Goal: Check status: Check status

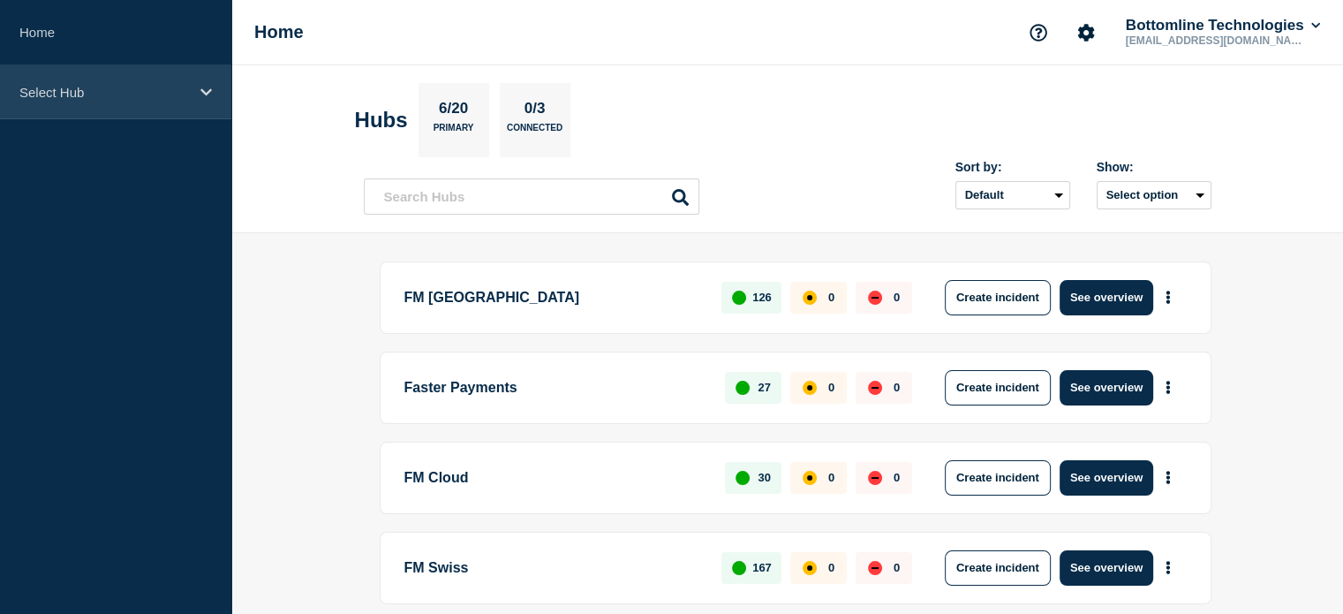
click at [203, 94] on icon at bounding box center [205, 92] width 11 height 13
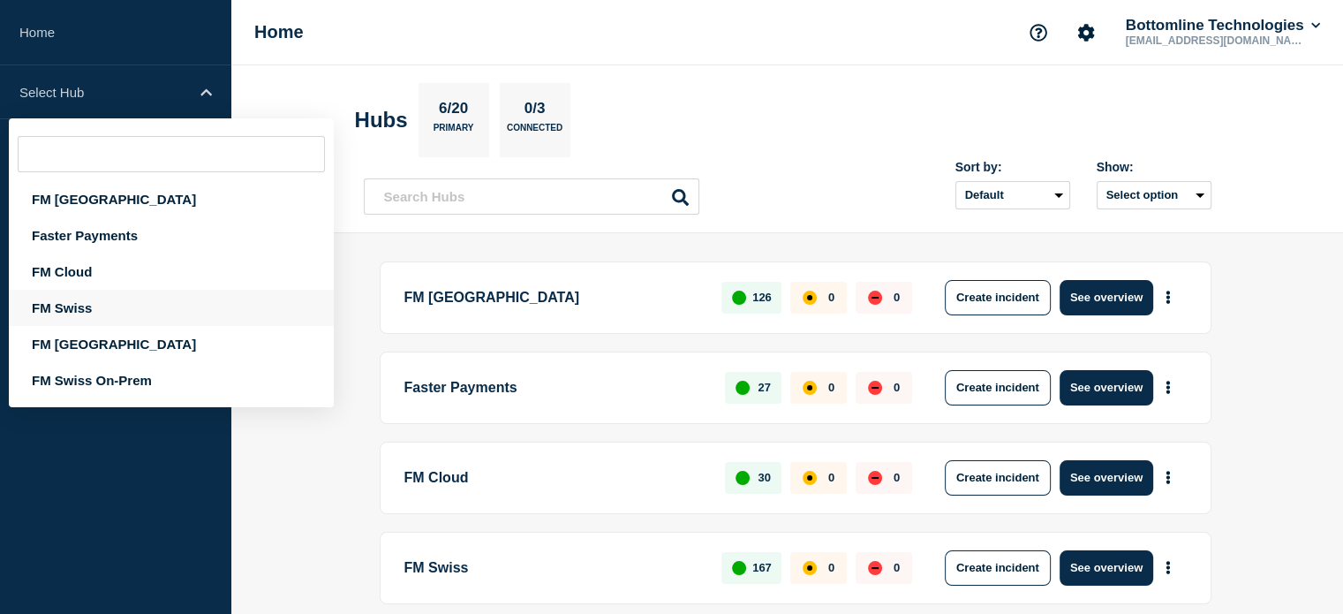
click at [127, 314] on div "FM Swiss" at bounding box center [171, 308] width 325 height 36
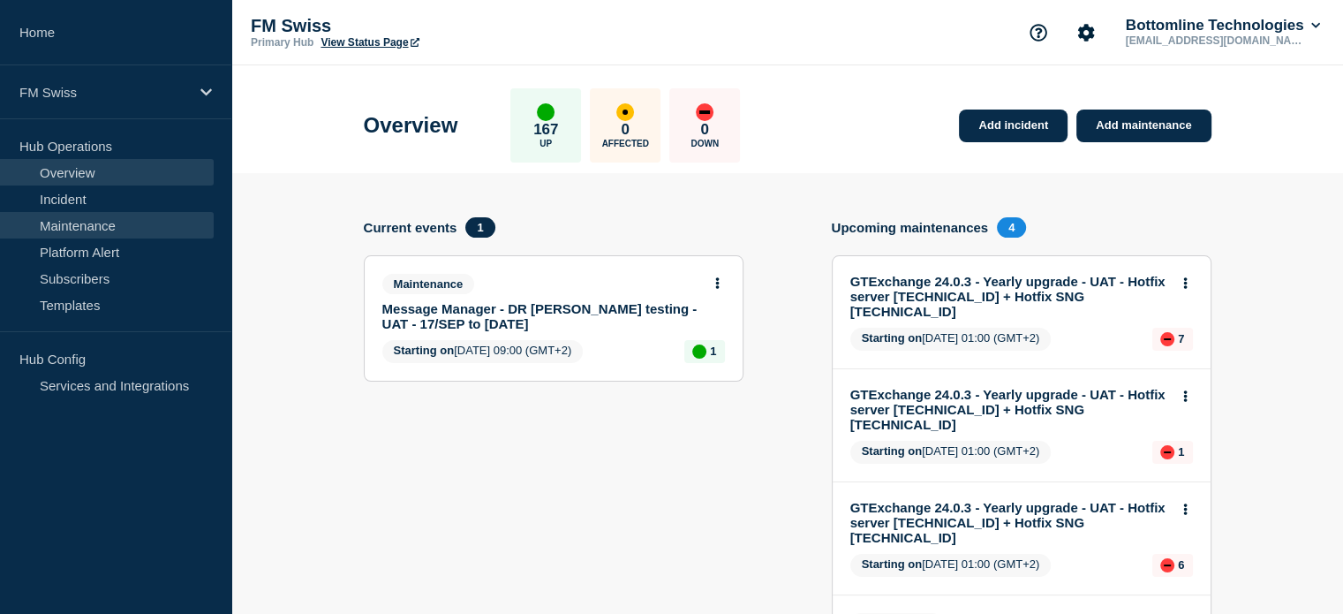
click at [109, 230] on link "Maintenance" at bounding box center [107, 225] width 214 height 26
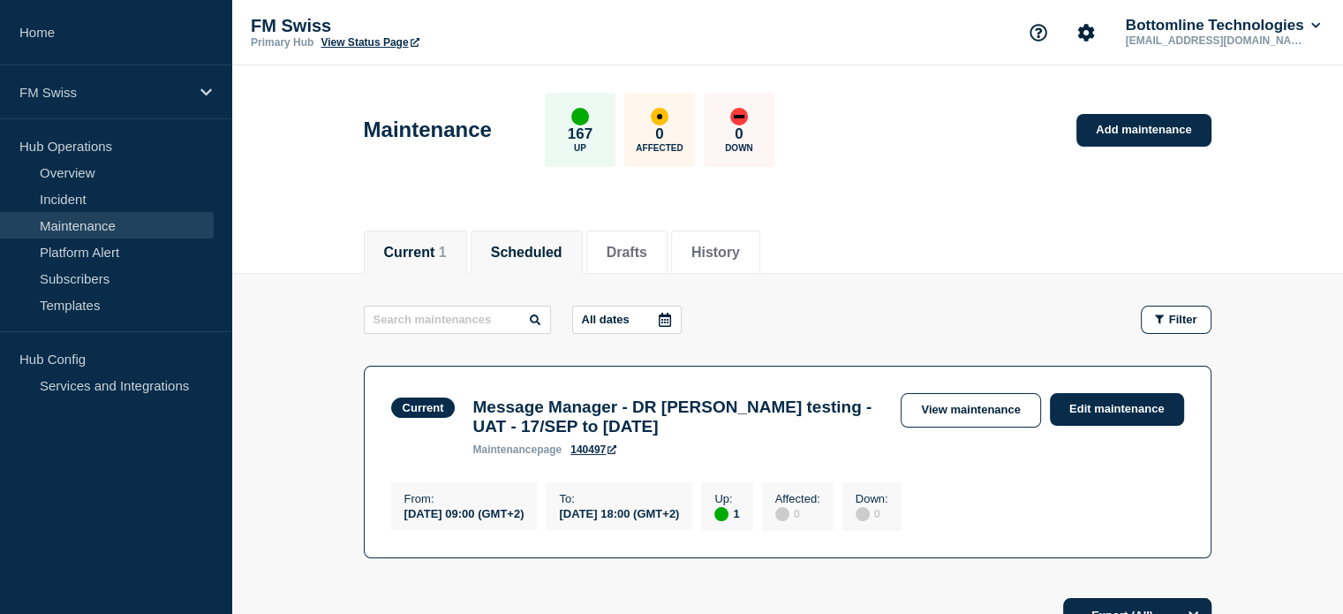
click at [563, 250] on button "Scheduled" at bounding box center [527, 253] width 72 height 16
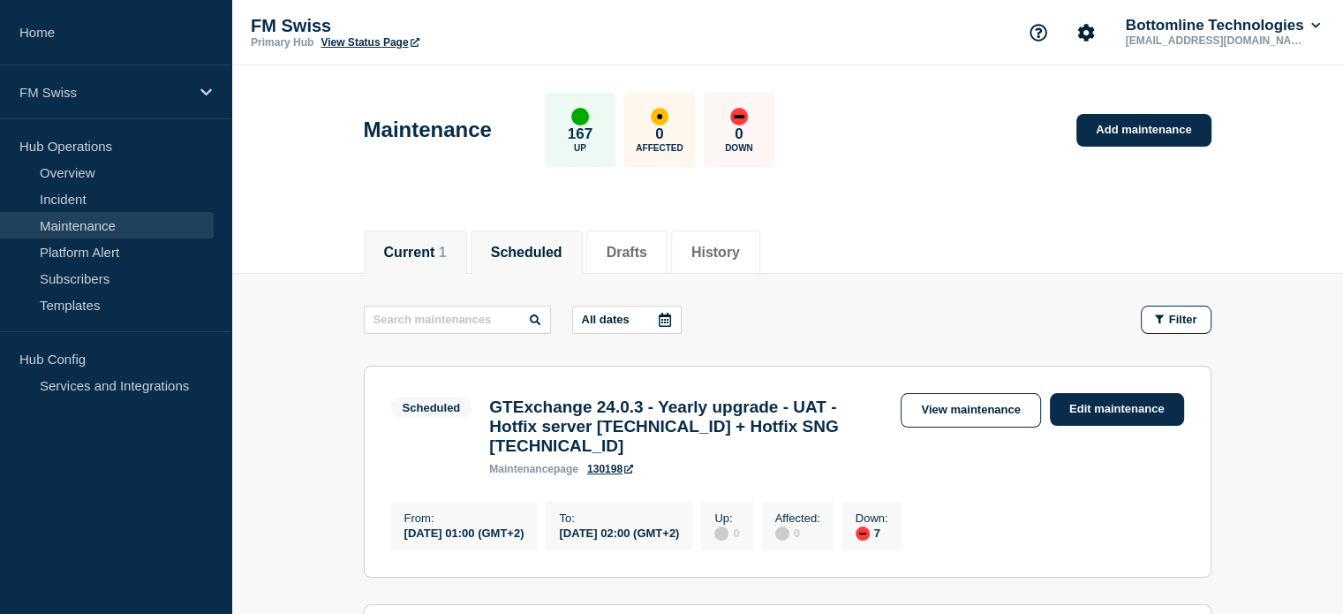
click at [413, 238] on li "Current 1" at bounding box center [415, 252] width 103 height 43
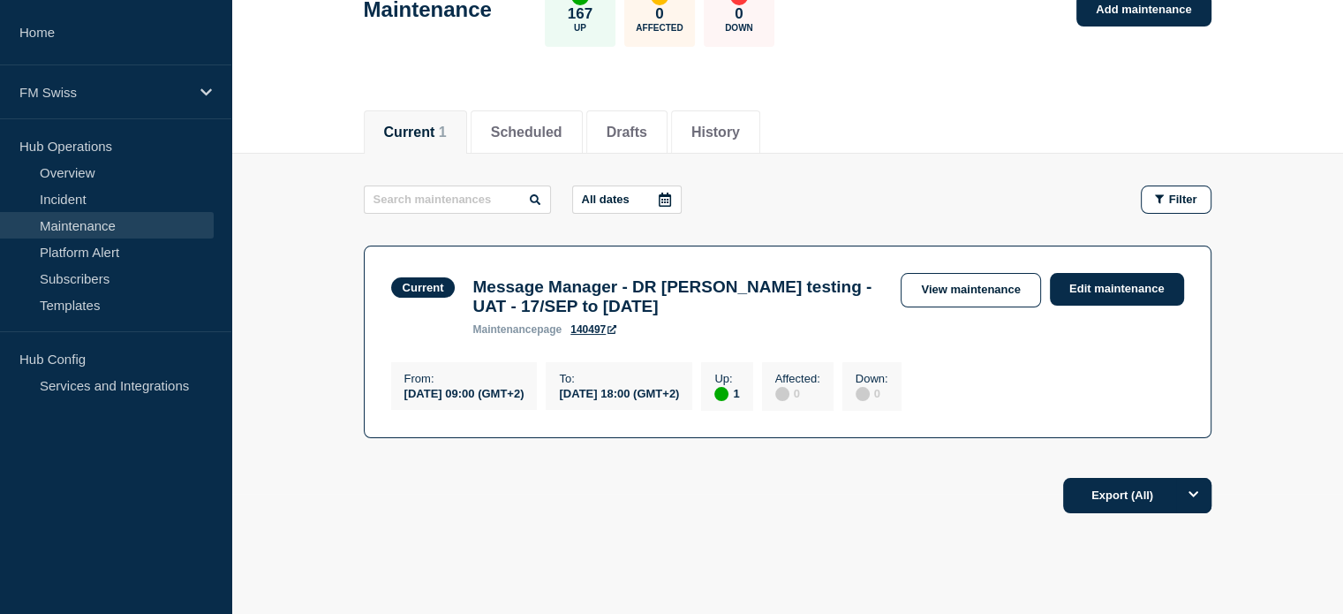
scroll to position [11, 0]
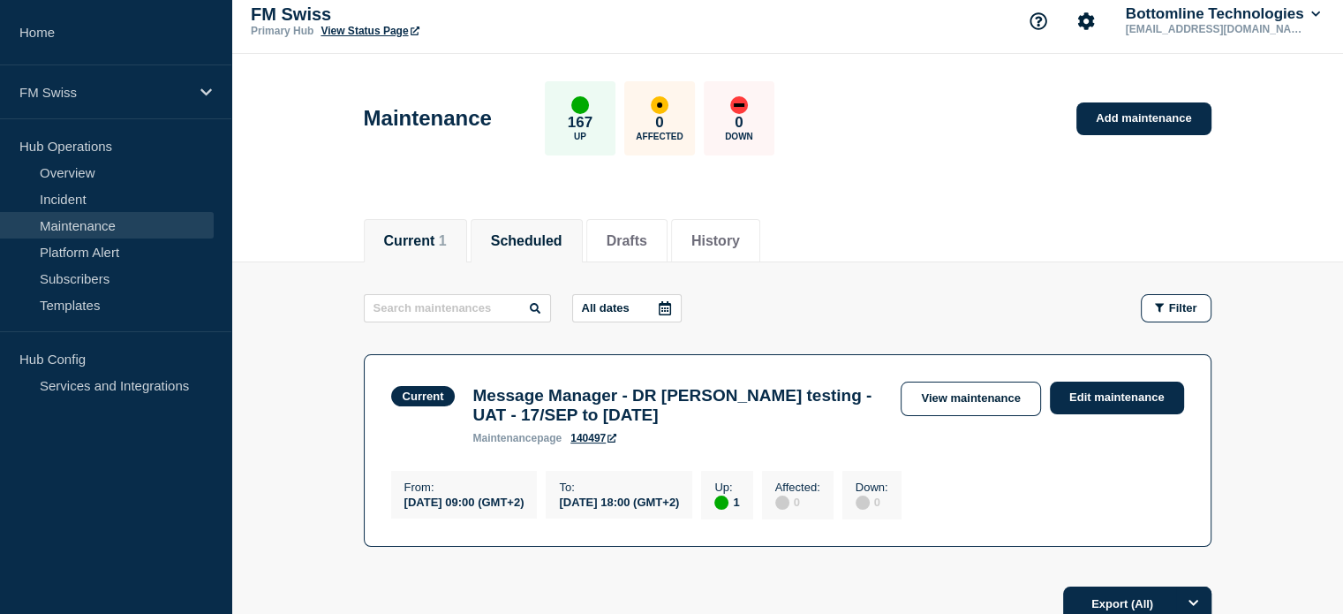
click at [563, 239] on button "Scheduled" at bounding box center [527, 241] width 72 height 16
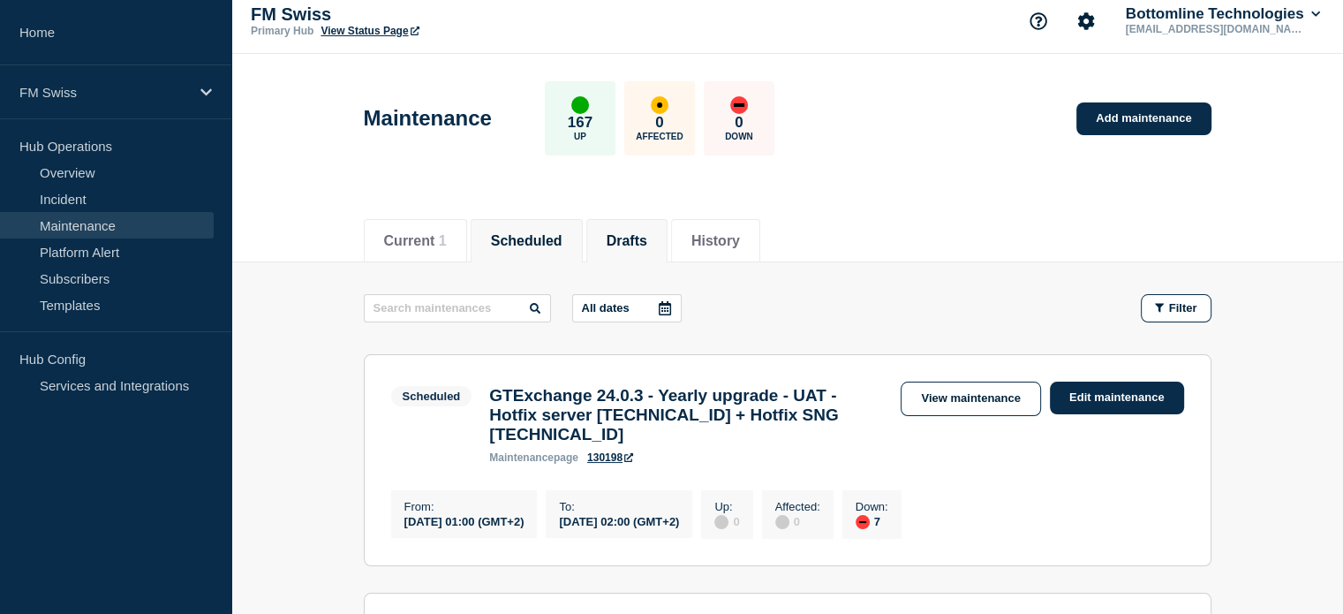
click at [636, 239] on button "Drafts" at bounding box center [627, 241] width 41 height 16
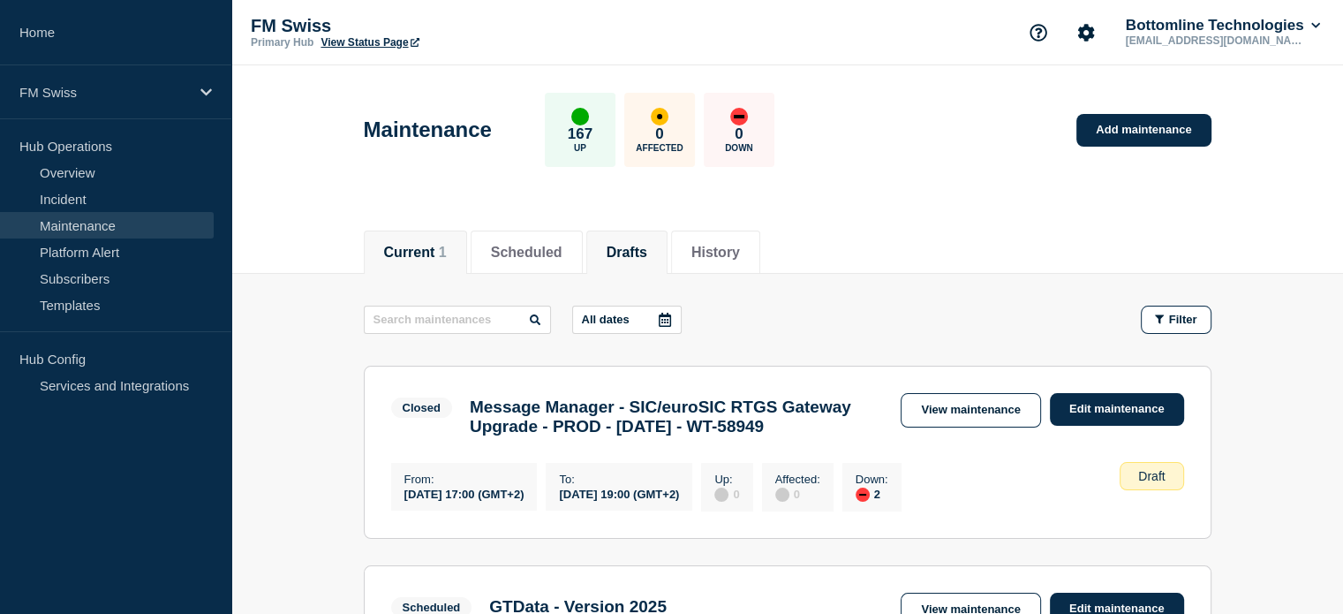
click at [436, 253] on button "Current 1" at bounding box center [415, 253] width 63 height 16
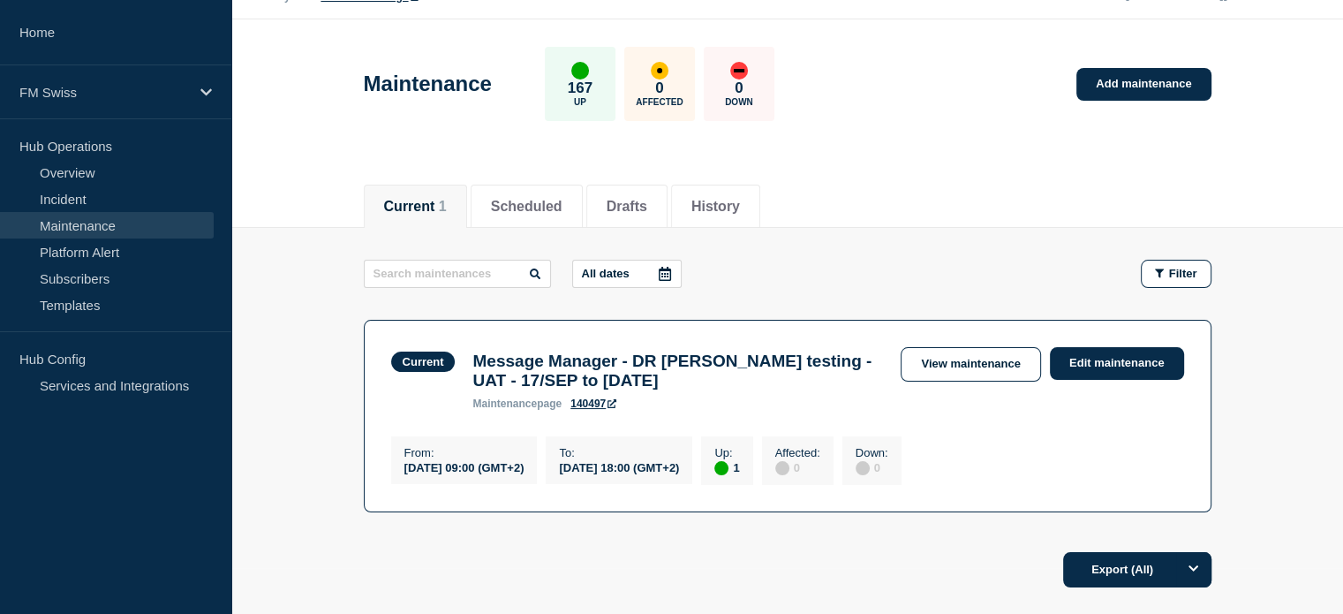
scroll to position [88, 0]
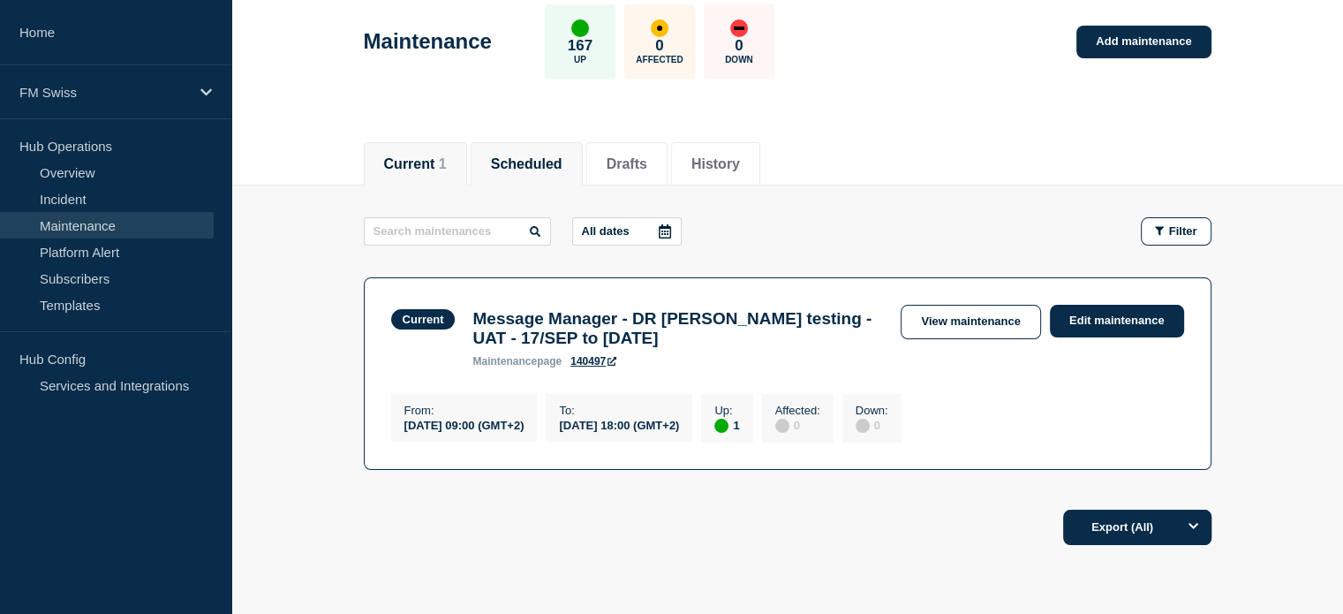
click at [544, 165] on button "Scheduled" at bounding box center [527, 164] width 72 height 16
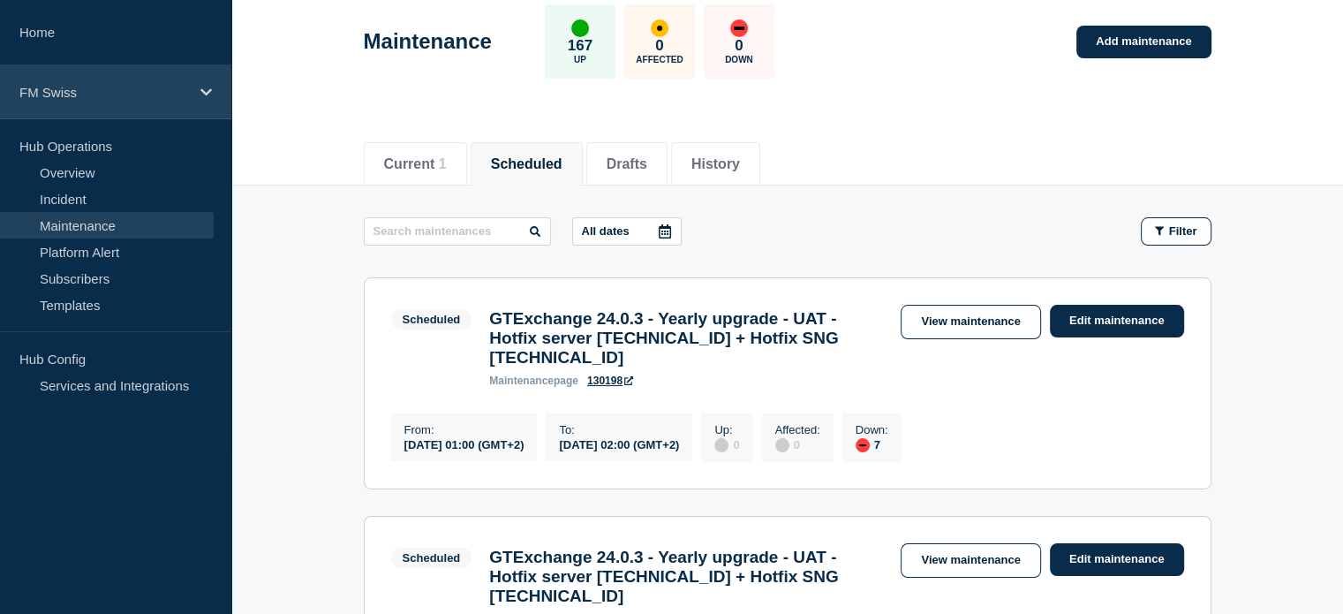
click at [201, 102] on div "FM Swiss" at bounding box center [115, 92] width 231 height 54
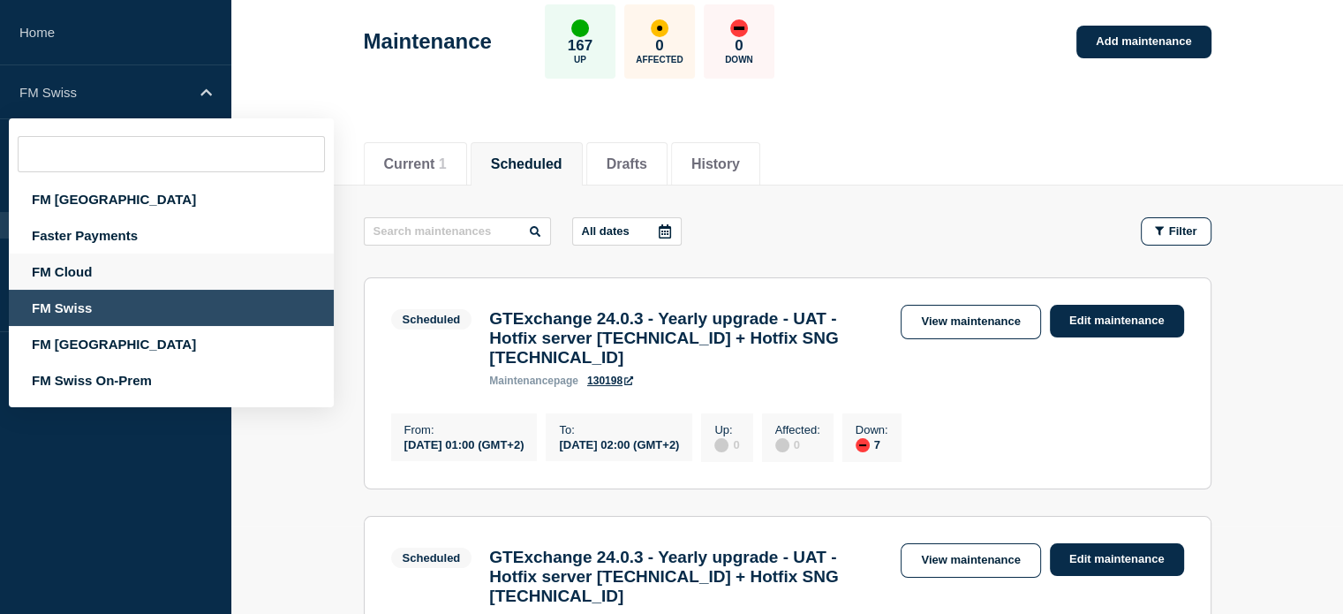
click at [126, 274] on div "FM Cloud" at bounding box center [171, 271] width 325 height 36
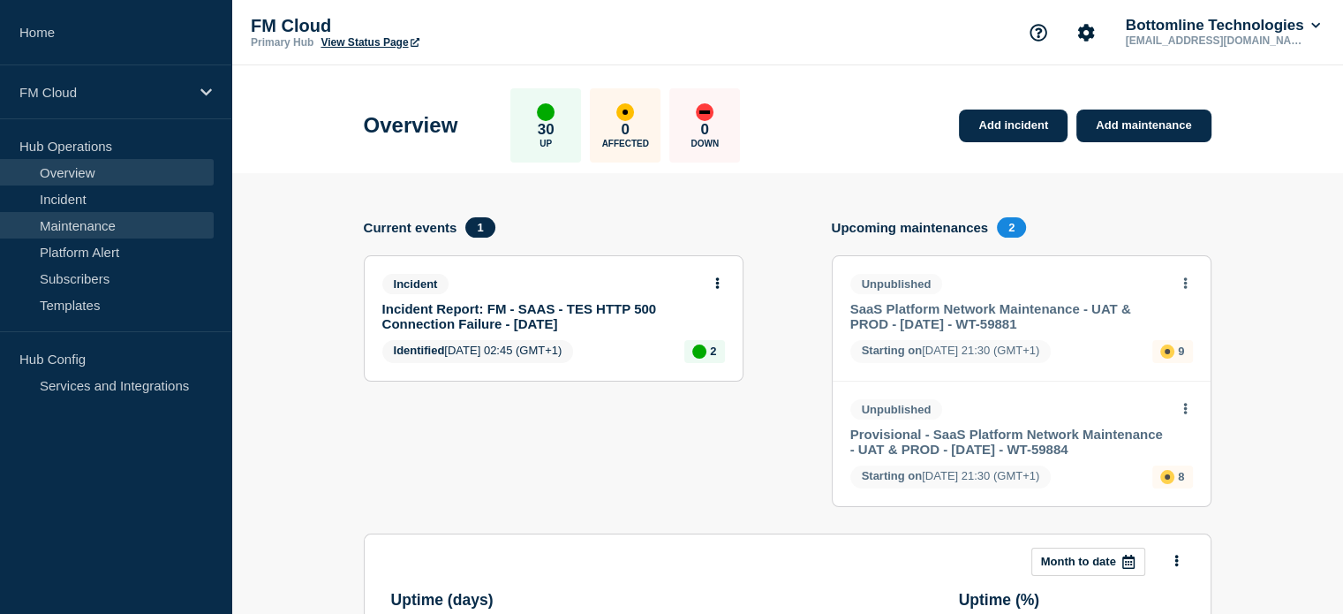
click at [110, 227] on link "Maintenance" at bounding box center [107, 225] width 214 height 26
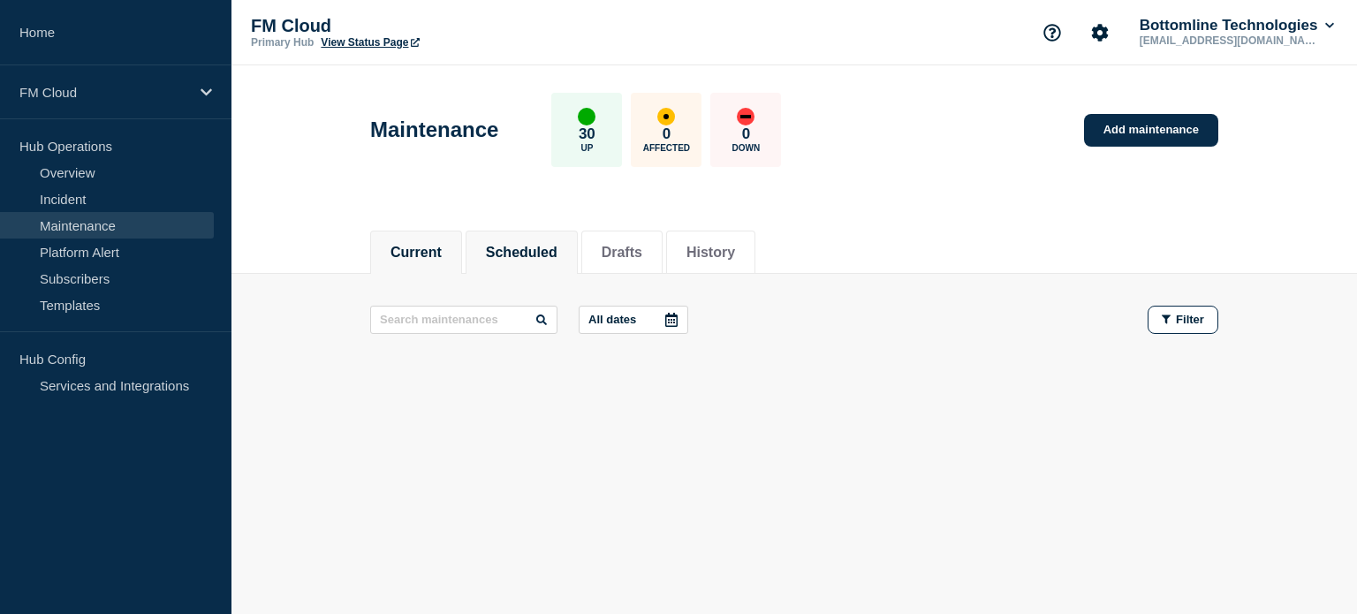
click at [514, 256] on button "Scheduled" at bounding box center [522, 253] width 72 height 16
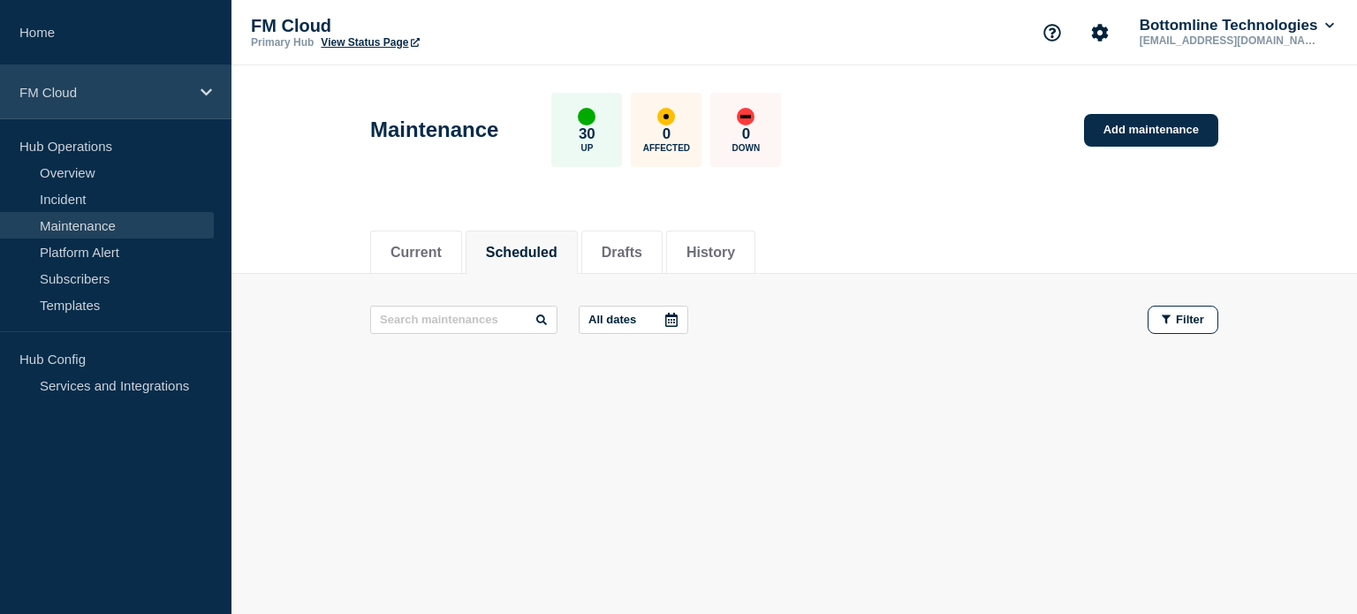
click at [193, 98] on div "FM Cloud" at bounding box center [115, 92] width 231 height 54
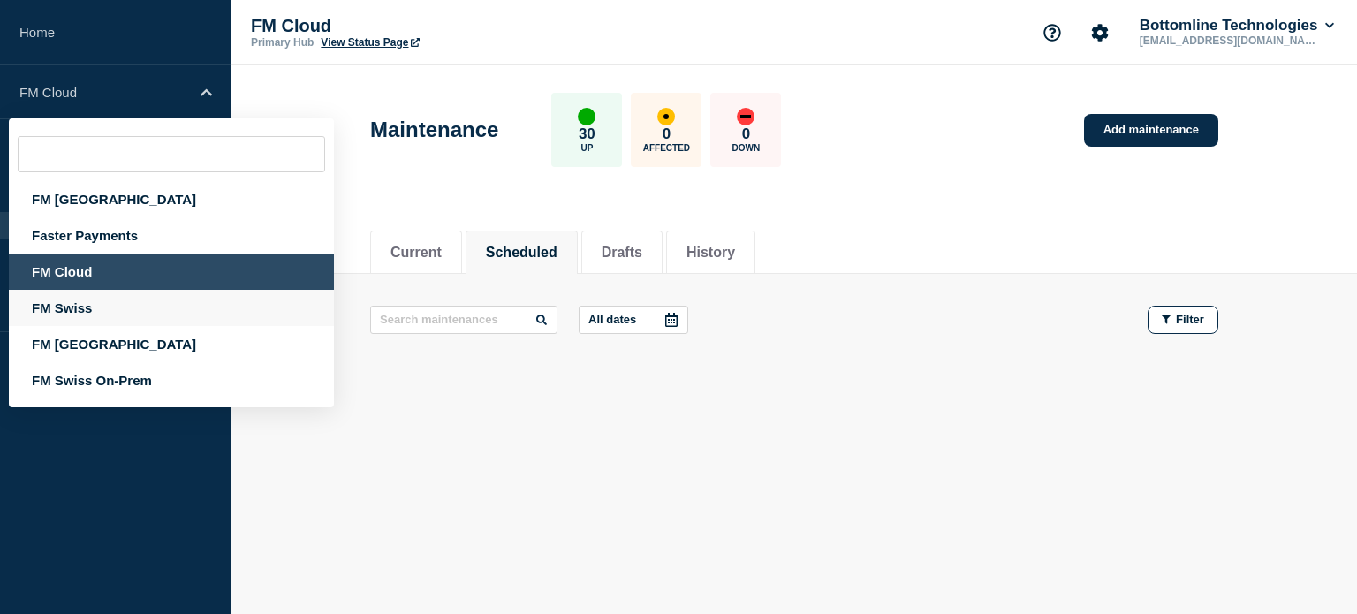
click at [106, 311] on div "FM Swiss" at bounding box center [171, 308] width 325 height 36
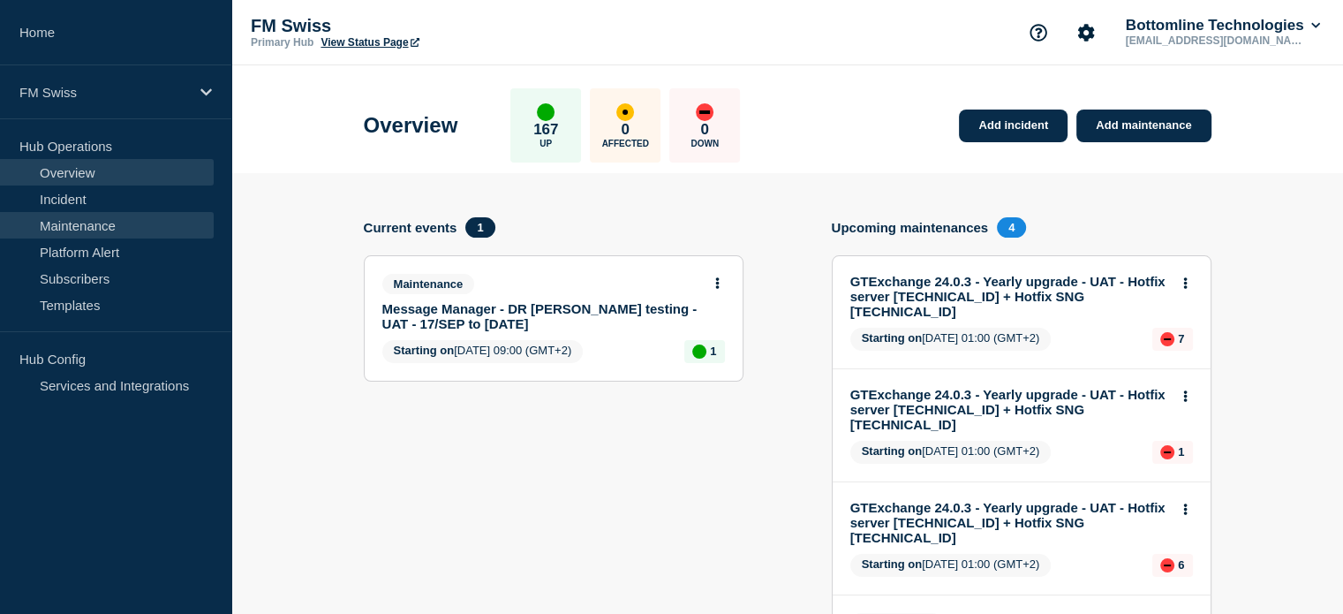
click at [135, 230] on link "Maintenance" at bounding box center [107, 225] width 214 height 26
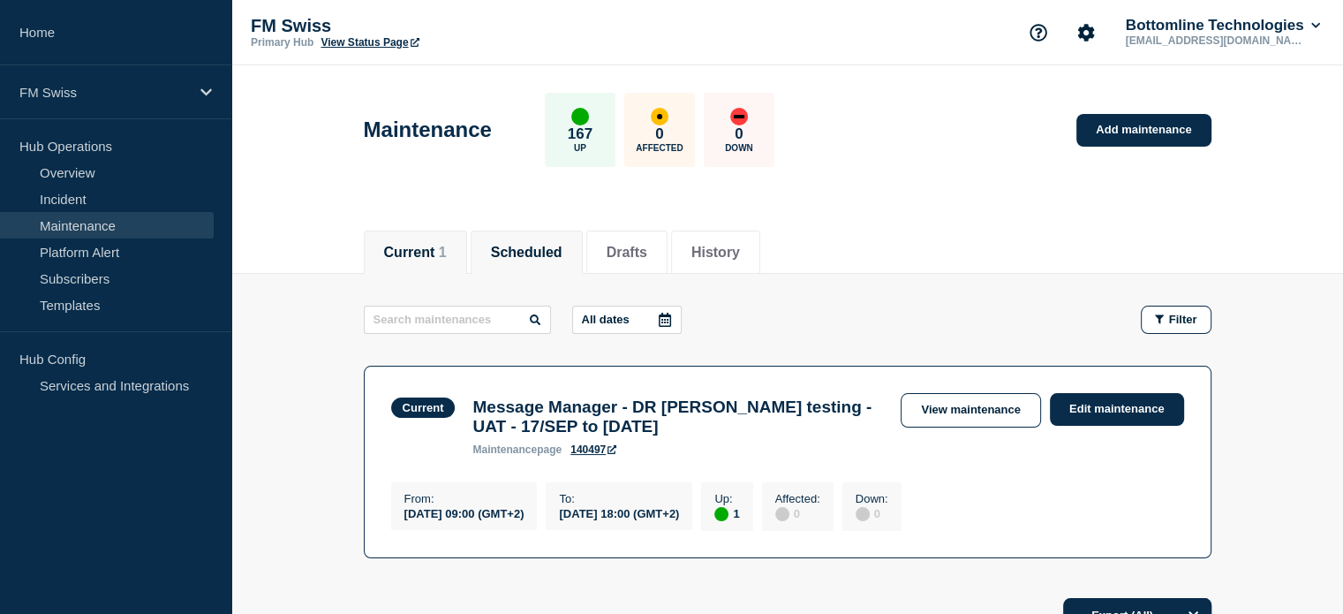
click at [543, 253] on button "Scheduled" at bounding box center [527, 253] width 72 height 16
